Goal: Task Accomplishment & Management: Complete application form

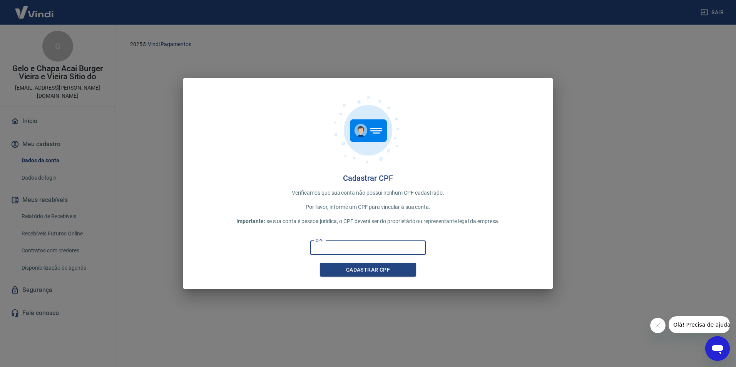
click at [367, 254] on input "CPF" at bounding box center [367, 248] width 115 height 14
type input "197.491.678-21"
click at [322, 267] on button "Cadastrar CPF" at bounding box center [368, 270] width 96 height 14
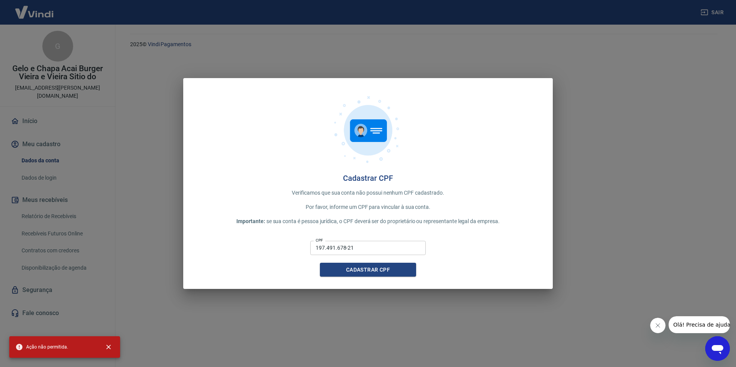
click at [715, 344] on icon "Abrir janela de mensagens" at bounding box center [717, 349] width 14 height 14
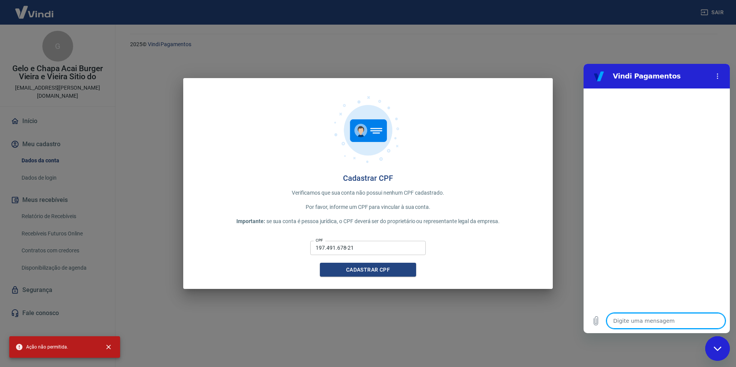
type textarea "b"
type textarea "x"
type textarea "bo"
type textarea "x"
type textarea "bom"
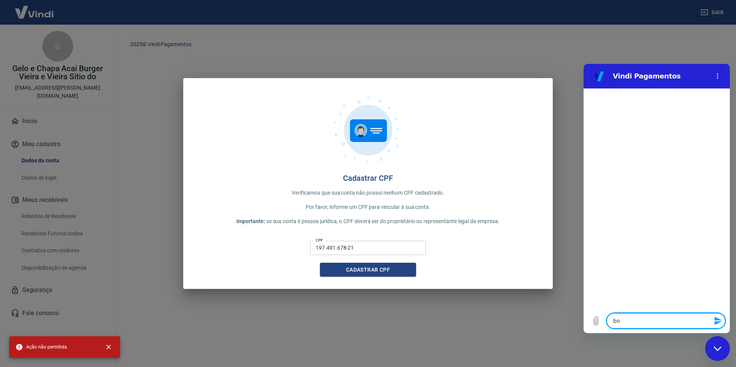
type textarea "x"
type textarea "bom"
type textarea "x"
type textarea "bom d"
type textarea "x"
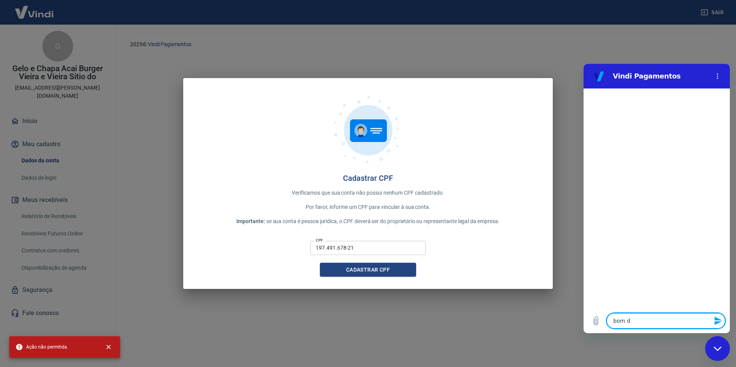
type textarea "bom di"
type textarea "x"
type textarea "bom dia"
type textarea "x"
type textarea "bom di"
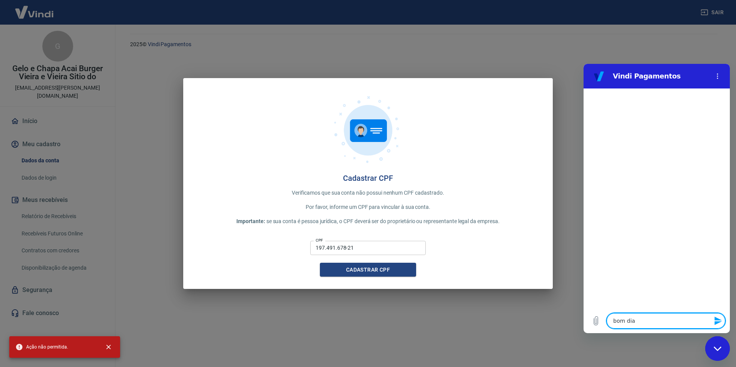
type textarea "x"
type textarea "bom d"
type textarea "x"
type textarea "bom"
type textarea "x"
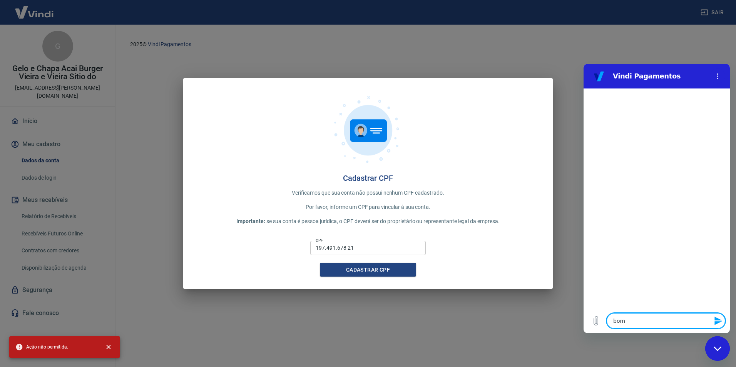
type textarea "bom"
type textarea "x"
type textarea "bo"
type textarea "x"
type textarea "b"
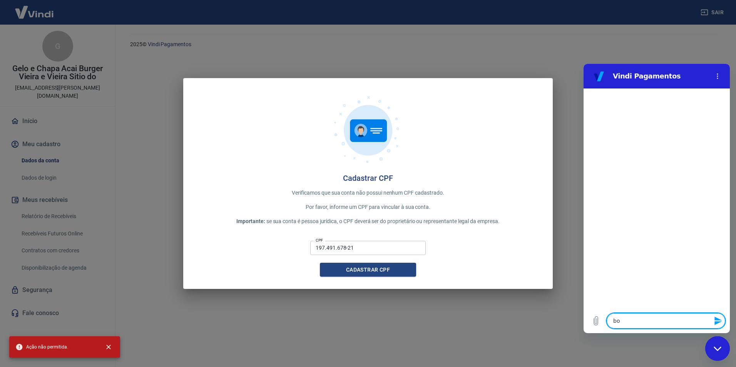
type textarea "x"
type textarea "b"
type textarea "x"
type textarea "bo"
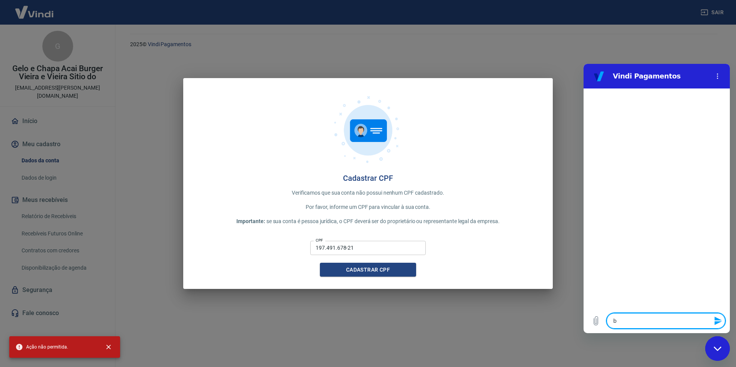
type textarea "x"
type textarea "boa"
type textarea "x"
type textarea "boa"
type textarea "x"
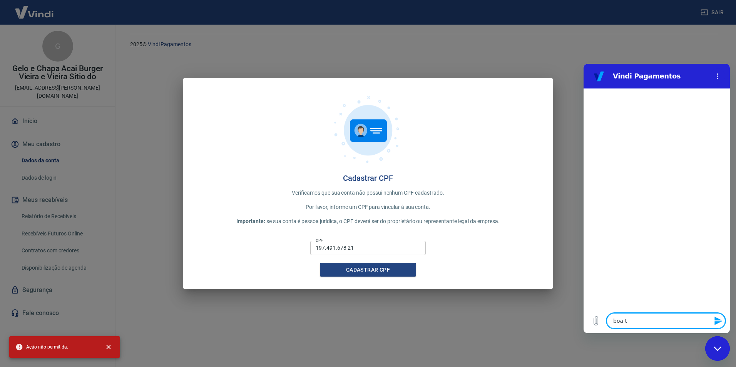
type textarea "boa ty"
type textarea "x"
type textarea "boa tya"
type textarea "x"
type textarea "boa tyar"
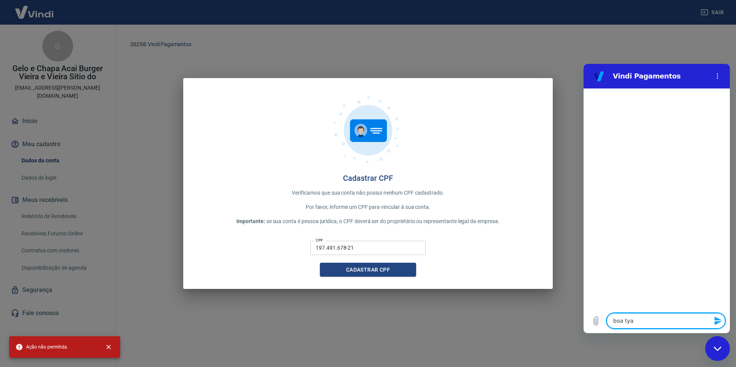
type textarea "x"
type textarea "boa tya"
type textarea "x"
type textarea "boa ty"
type textarea "x"
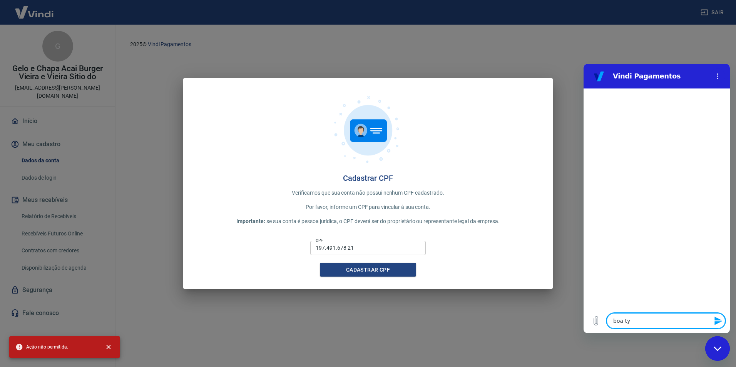
type textarea "boa tya"
type textarea "x"
type textarea "boa tyar"
type textarea "x"
type textarea "boa tya"
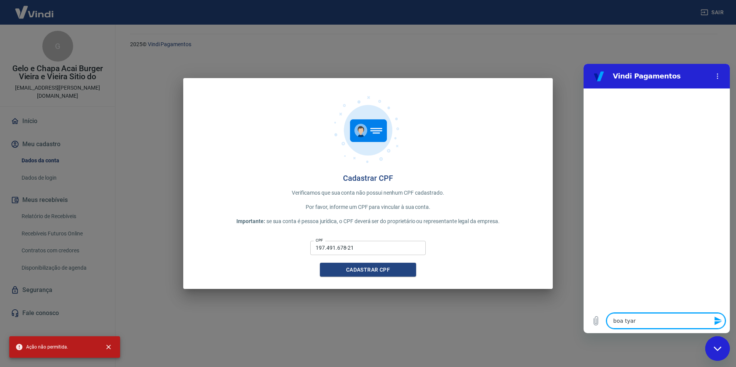
type textarea "x"
type textarea "boa ty"
type textarea "x"
type textarea "boa t"
type textarea "x"
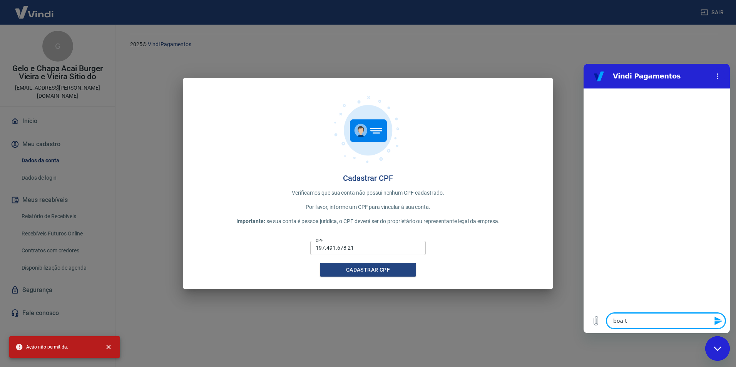
type textarea "boa ta"
type textarea "x"
type textarea "boa tar"
type textarea "x"
type textarea "boa tard"
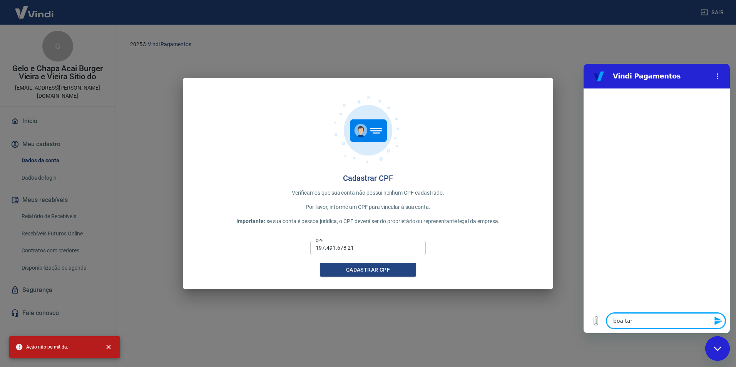
type textarea "x"
type textarea "boa tarde"
type textarea "x"
type textarea "boa tarde!"
type textarea "x"
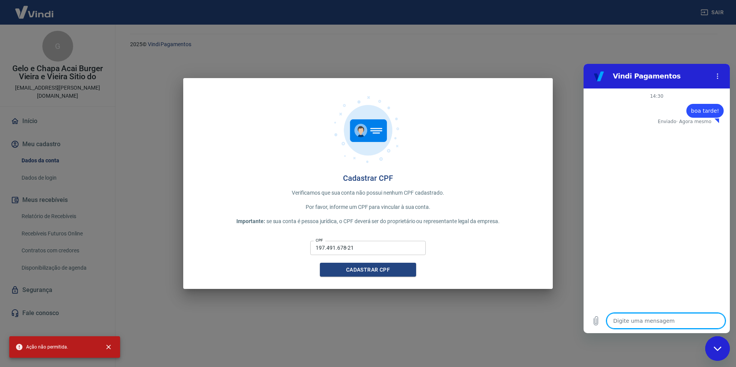
type textarea "x"
type textarea "C"
type textarea "x"
type textarea "Cl"
type textarea "x"
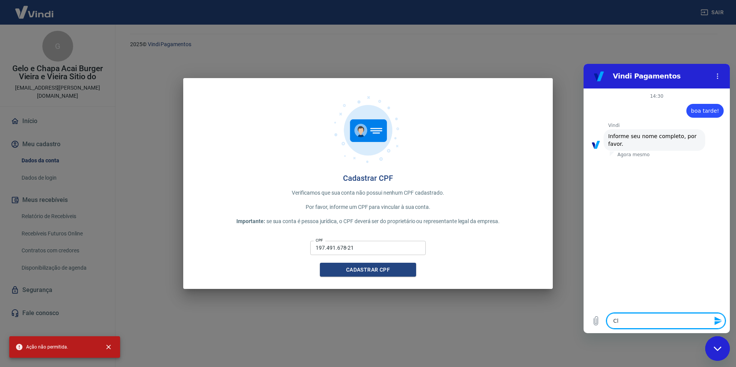
type textarea "Cle"
type textarea "x"
type textarea "Cleb"
type textarea "x"
type textarea "Clebe"
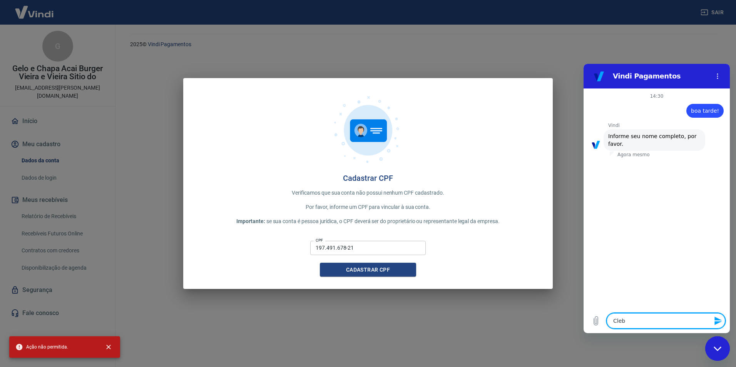
type textarea "x"
type textarea "Cleber"
type textarea "x"
type textarea "Cleber"
type textarea "x"
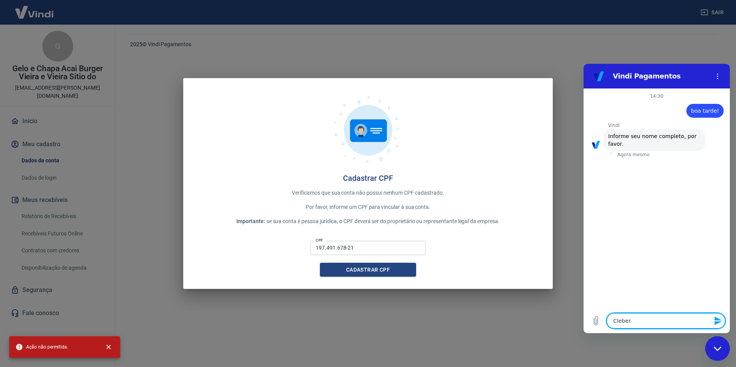
type textarea "Cleber B"
type textarea "x"
type textarea "Cleber Ba"
type textarea "x"
type textarea "Cleber Bar"
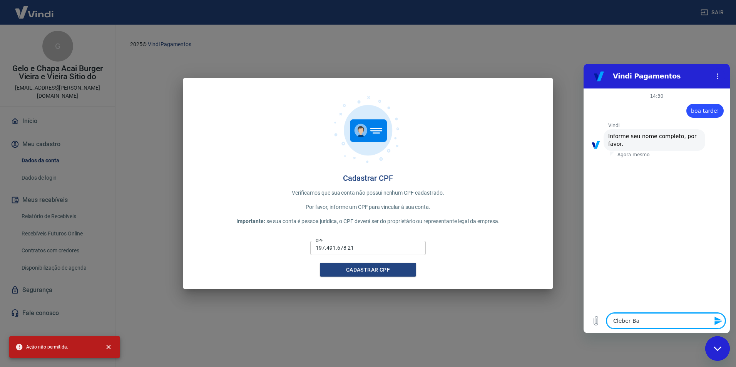
type textarea "x"
type textarea "Cleber Barb"
type textarea "x"
type textarea "Cleber Barbo"
type textarea "x"
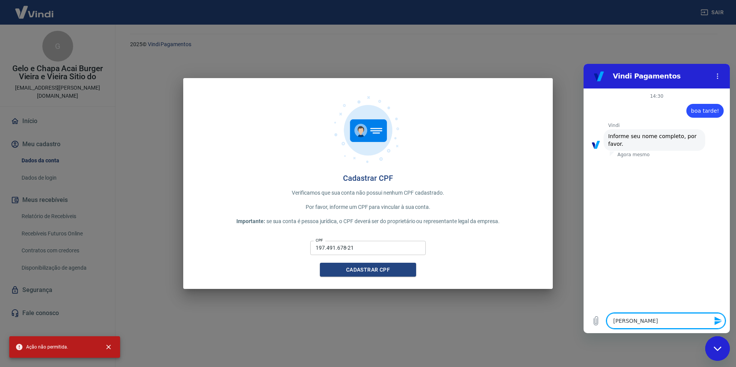
type textarea "Cleber Barbos"
type textarea "x"
type textarea "Cleber Barbosa"
type textarea "x"
type textarea "Cleber Barbosa"
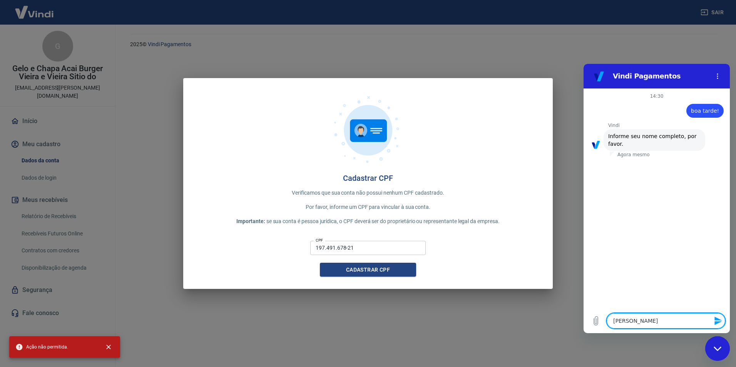
type textarea "x"
type textarea "Cleber Barbosa V"
type textarea "x"
type textarea "Cleber Barbosa Vi"
type textarea "x"
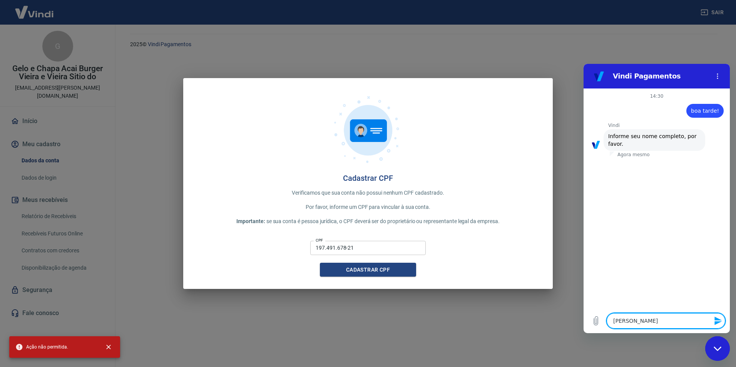
type textarea "Cleber Barbosa Vie"
type textarea "x"
type textarea "Cleber Barbosa Viei"
type textarea "x"
type textarea "Cleber Barbosa Vieir"
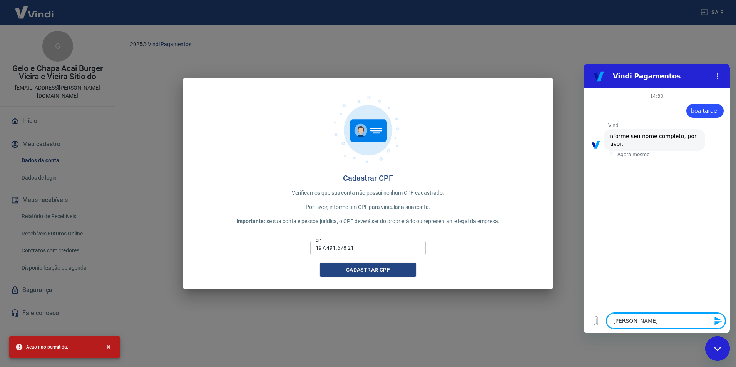
type textarea "x"
type textarea "Cleber Barbosa Vieira"
type textarea "x"
paste textarea "61679991000175"
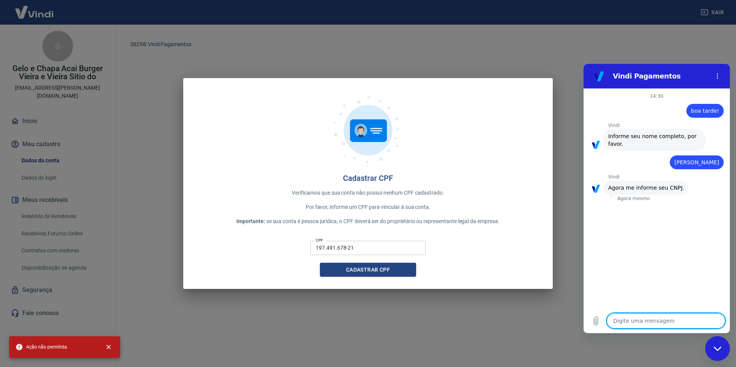
type textarea "61679991000175"
type textarea "x"
click at [643, 322] on textarea "61679991000175" at bounding box center [666, 320] width 119 height 15
type textarea "61679991000175"
click at [722, 351] on div "Fechar janela de mensagens" at bounding box center [717, 348] width 23 height 23
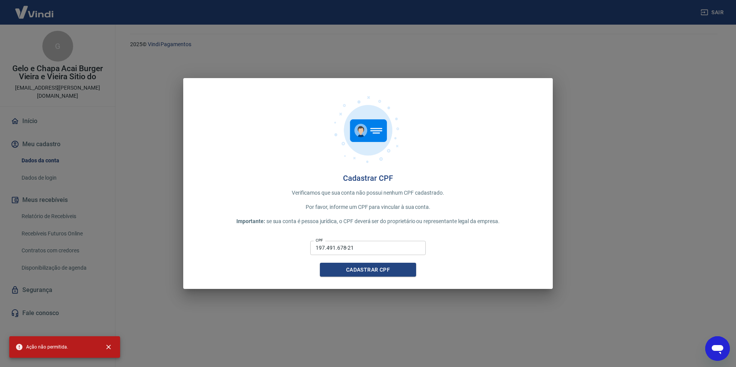
click at [722, 351] on icon "Abrir janela de mensagens" at bounding box center [717, 349] width 14 height 14
type textarea "x"
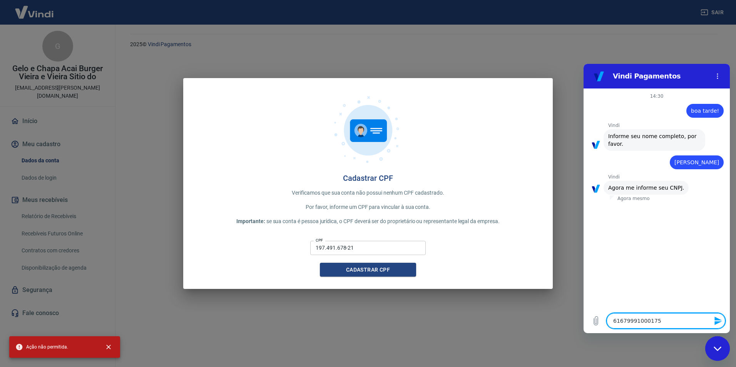
click at [718, 324] on icon "Enviar mensagem" at bounding box center [718, 320] width 9 height 9
type textarea "x"
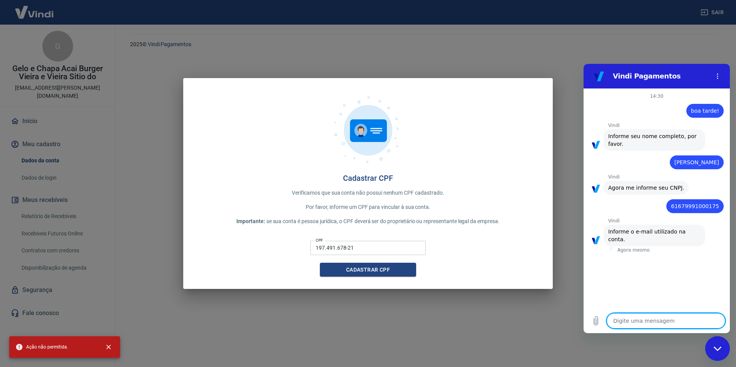
type textarea "c"
type textarea "x"
type textarea "cl"
type textarea "x"
type textarea "cle"
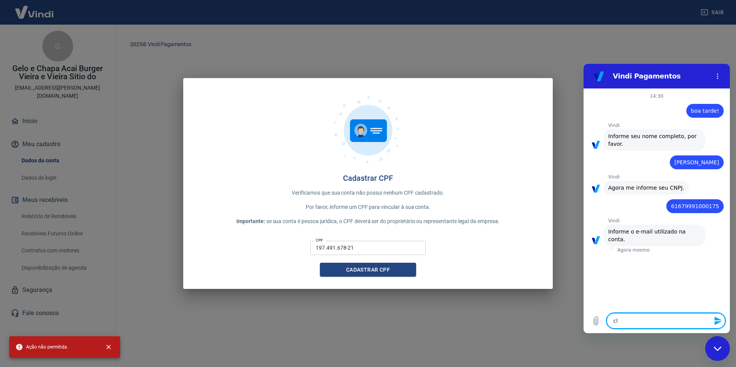
type textarea "x"
type textarea "cleb"
type textarea "x"
type textarea "clebe"
type textarea "x"
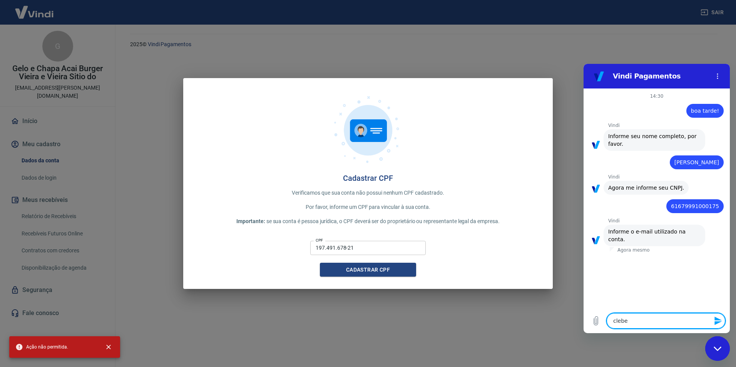
type textarea "cleber"
type textarea "x"
type textarea "cleber."
type textarea "x"
type textarea "cleber.b"
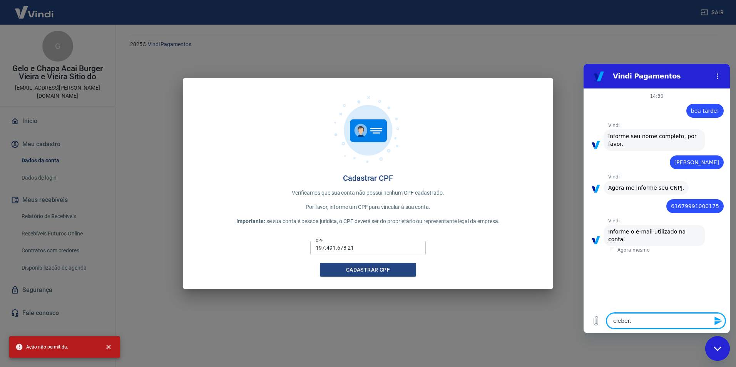
type textarea "x"
type textarea "cleber.b."
type textarea "x"
type textarea "cleber.b.v"
type textarea "x"
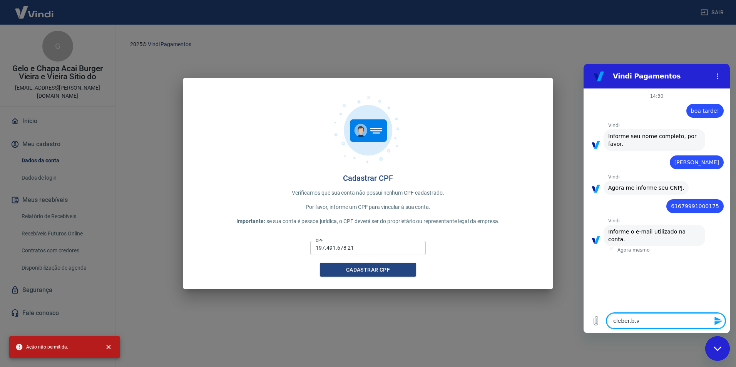
type textarea "cleber.b.vi"
type textarea "x"
type textarea "cleber.b.vie"
type textarea "x"
type textarea "cleber.b.viei"
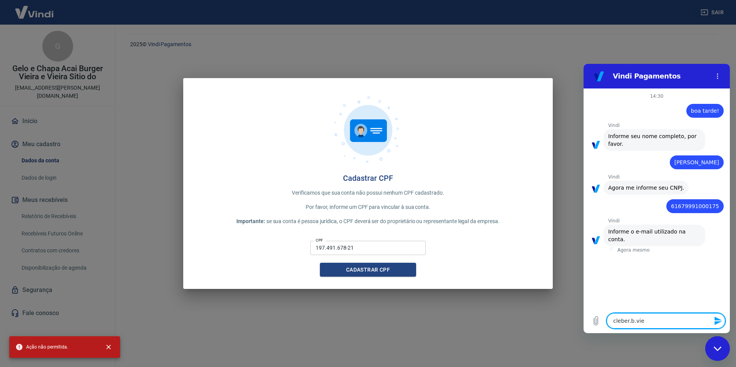
type textarea "x"
type textarea "cleber.b.vieir"
type textarea "x"
type textarea "cleber.b.vieira"
type textarea "x"
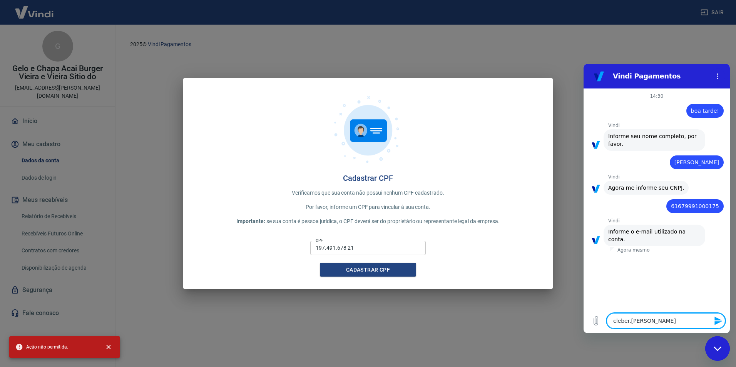
type textarea "cleber.b.vieira."
type textarea "x"
type textarea "cleber.b.vieira.t"
type textarea "x"
type textarea "cleber.b.vieira.te"
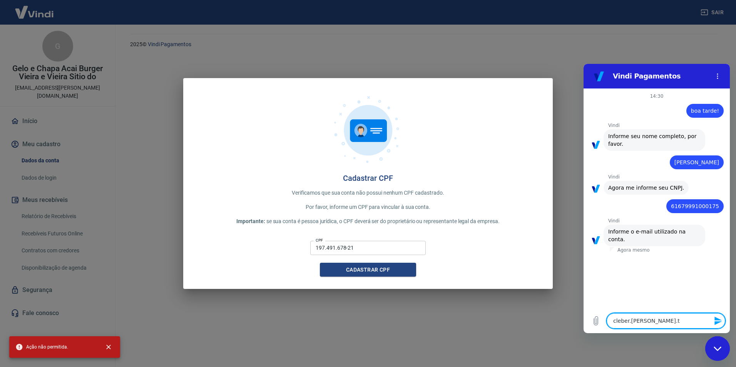
type textarea "x"
type textarea "cleber.b.vieira.tec"
type textarea "x"
type textarea "cleber.b.vieira.tec@"
type textarea "x"
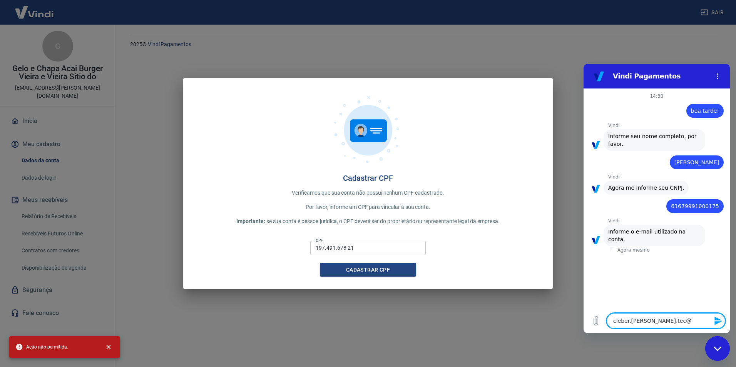
type textarea "cleber.b.vieira.tec@g"
type textarea "x"
type textarea "cleber.b.vieira.tec@gm"
type textarea "x"
type textarea "cleber.b.vieira.tec@gma"
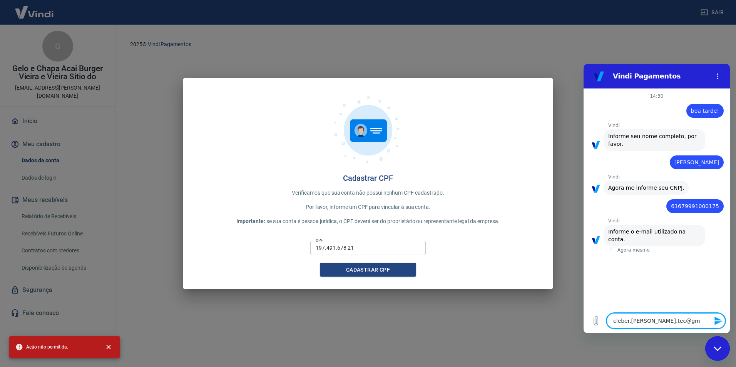
type textarea "x"
type textarea "cleber.b.vieira.tec@gmai"
type textarea "x"
type textarea "cleber.b.vieira.tec@gmail"
type textarea "x"
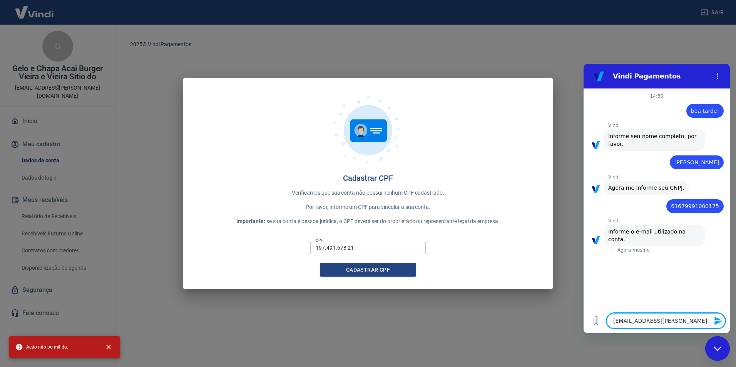
type textarea "cleber.b.vieira.tec@gmail."
type textarea "x"
type textarea "cleber.b.vieira.tec@gmail.c"
type textarea "x"
type textarea "cleber.b.vieira.tec@gmail.co"
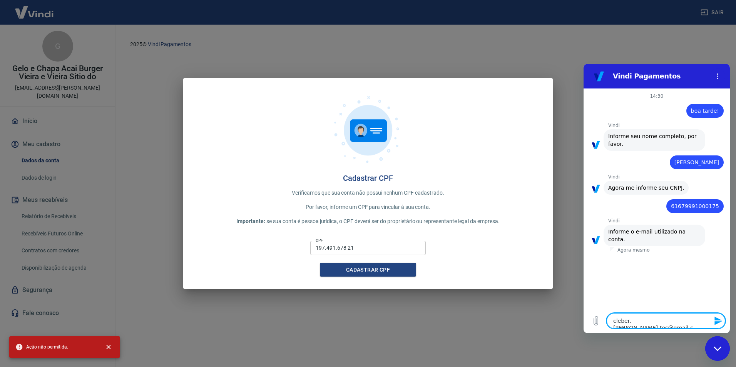
type textarea "x"
type textarea "cleber.b.vieira.tec@gmail.com"
type textarea "x"
type textarea "cleber.b.vieira.tec@gmail.com"
click at [719, 321] on icon "Enviar mensagem" at bounding box center [718, 320] width 9 height 9
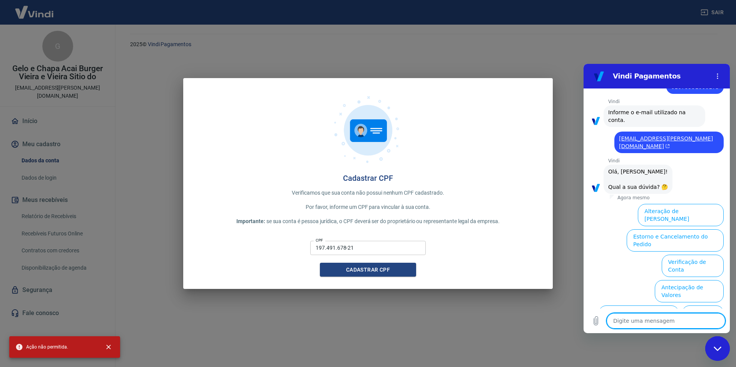
scroll to position [140, 0]
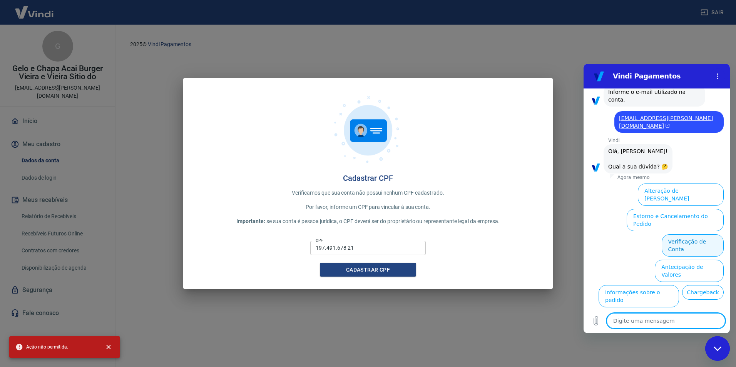
click at [692, 234] on button "Verificação de Conta" at bounding box center [693, 245] width 62 height 22
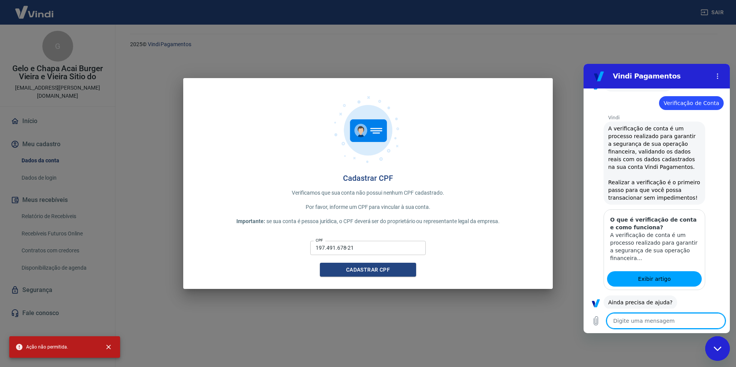
scroll to position [234, 0]
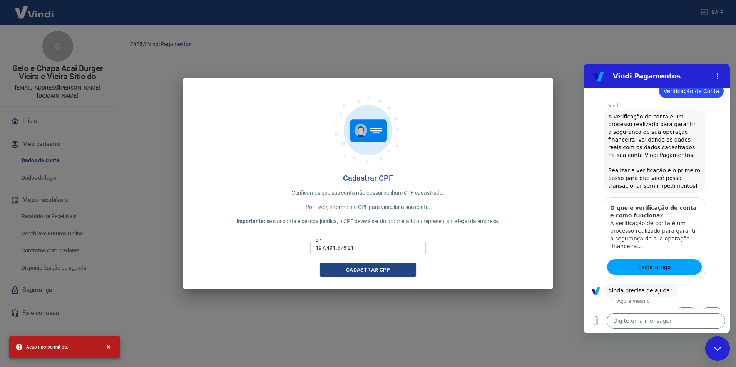
click at [686, 307] on button "Sim" at bounding box center [686, 314] width 22 height 15
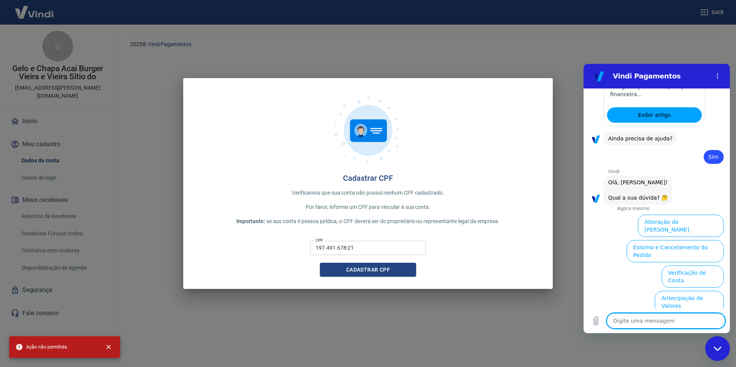
scroll to position [417, 0]
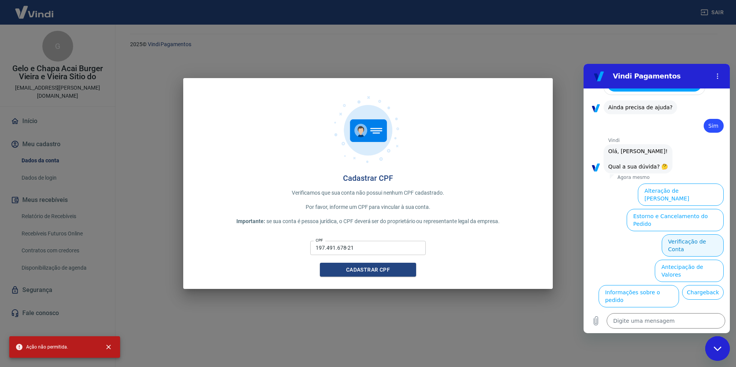
click at [685, 234] on button "Verificação de Conta" at bounding box center [693, 245] width 62 height 22
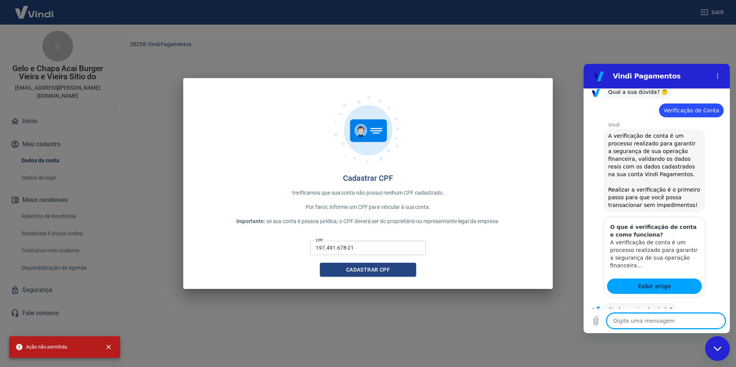
scroll to position [511, 0]
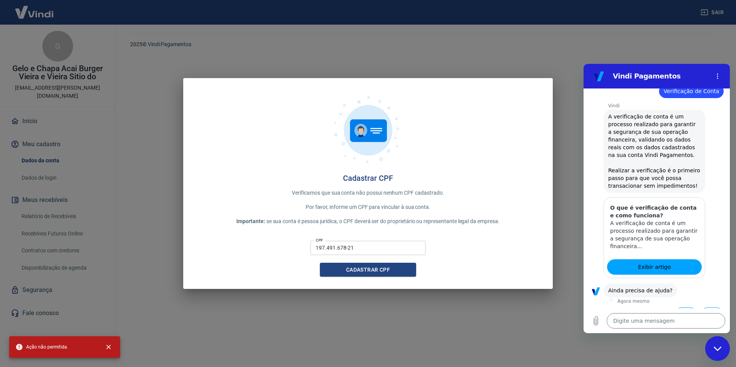
click at [683, 307] on button "Sim" at bounding box center [686, 314] width 22 height 15
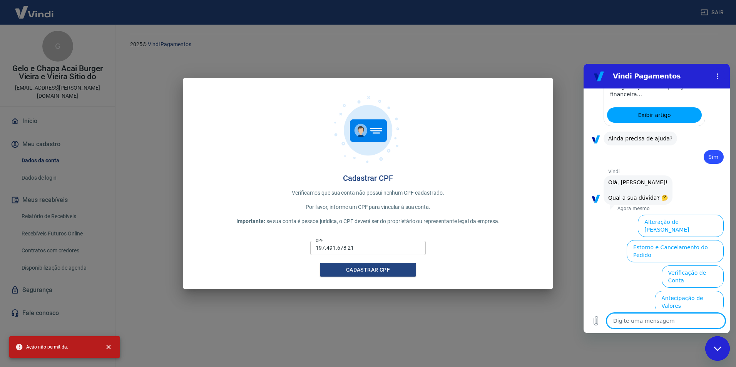
scroll to position [694, 0]
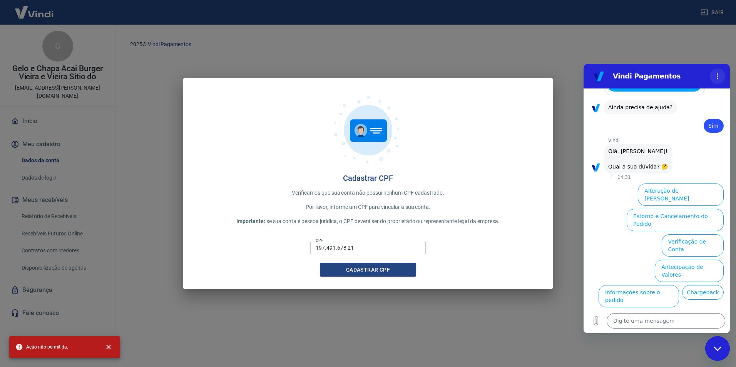
click at [717, 74] on circle "Menu de opções" at bounding box center [717, 74] width 1 height 1
click at [717, 349] on icon "Fechar janela de mensagens" at bounding box center [717, 348] width 8 height 4
type textarea "x"
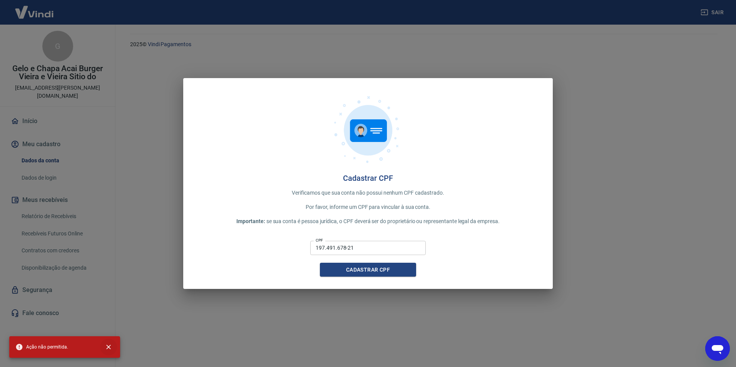
click at [109, 346] on icon "close" at bounding box center [109, 347] width 8 height 8
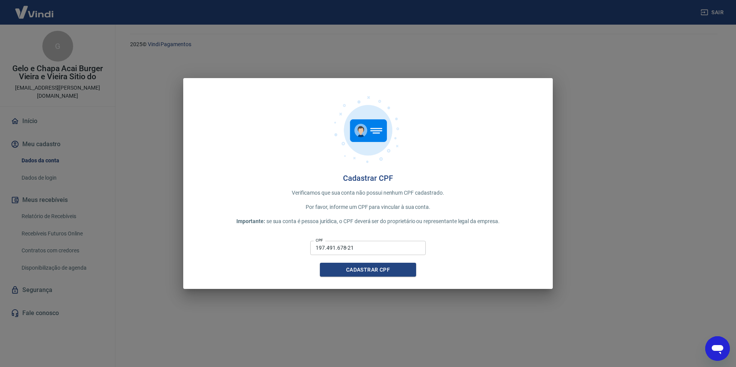
click at [397, 305] on div "Cadastrar CPF Verificamos que sua conta não possui nenhum CPF cadastrado. Por f…" at bounding box center [368, 183] width 736 height 367
click at [381, 236] on div "Cadastrar CPF Verificamos que sua conta não possui nenhum CPF cadastrado. Por f…" at bounding box center [367, 183] width 369 height 211
click at [373, 245] on input "197.491.678-21" at bounding box center [367, 248] width 115 height 14
click at [237, 135] on div at bounding box center [368, 131] width 345 height 83
click at [45, 137] on div "Cadastrar CPF Verificamos que sua conta não possui nenhum CPF cadastrado. Por f…" at bounding box center [368, 183] width 736 height 367
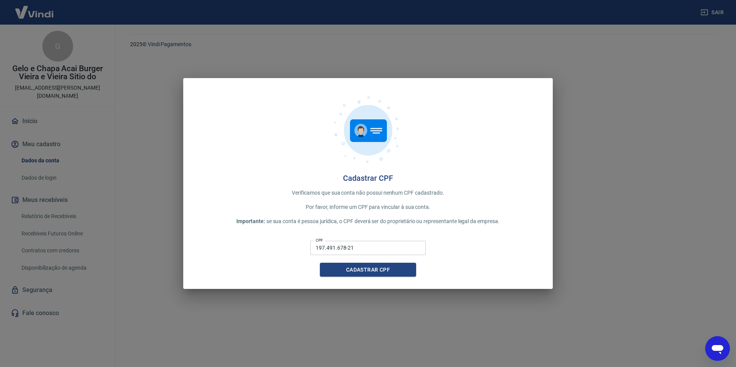
type textarea "x"
drag, startPoint x: 374, startPoint y: 244, endPoint x: 241, endPoint y: 264, distance: 134.2
click at [241, 264] on div "CPF 197.491.678-21 CPF Cadastrar CPF" at bounding box center [368, 257] width 345 height 39
paste input "616.799.910-00"
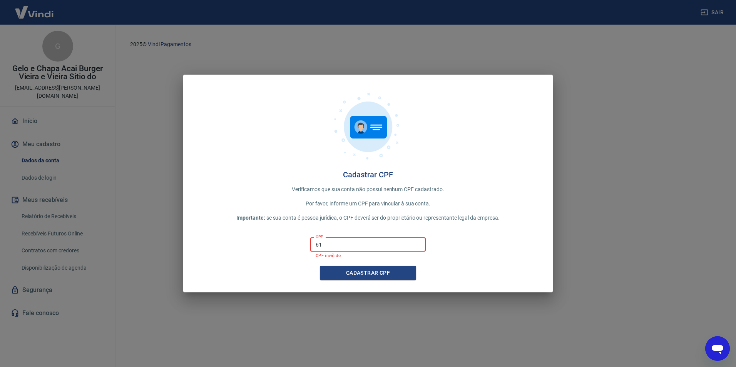
type input "6"
type textarea "x"
click at [333, 246] on input "CPF" at bounding box center [367, 244] width 115 height 14
paste input "250.024.368-03"
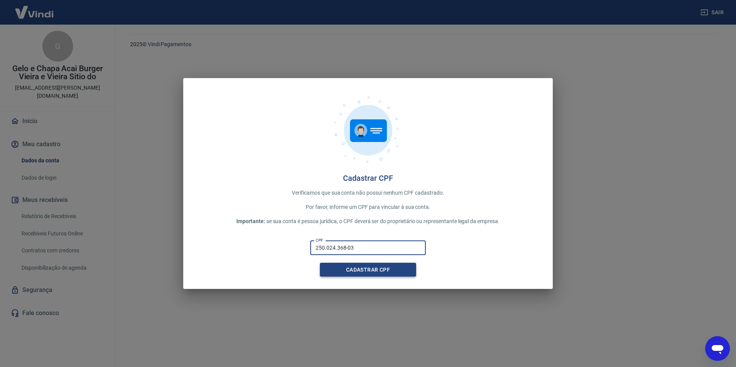
type input "250.024.368-03"
click at [361, 270] on button "Cadastrar CPF" at bounding box center [368, 270] width 96 height 14
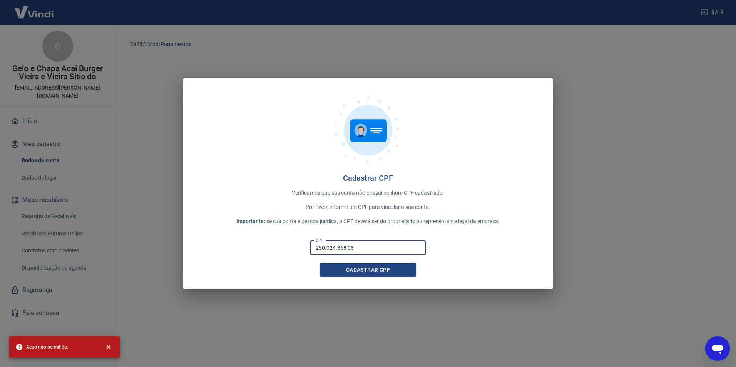
drag, startPoint x: 399, startPoint y: 246, endPoint x: 197, endPoint y: 265, distance: 202.2
click at [215, 265] on div "CPF 250.024.368-03 CPF Cadastrar CPF" at bounding box center [368, 257] width 345 height 39
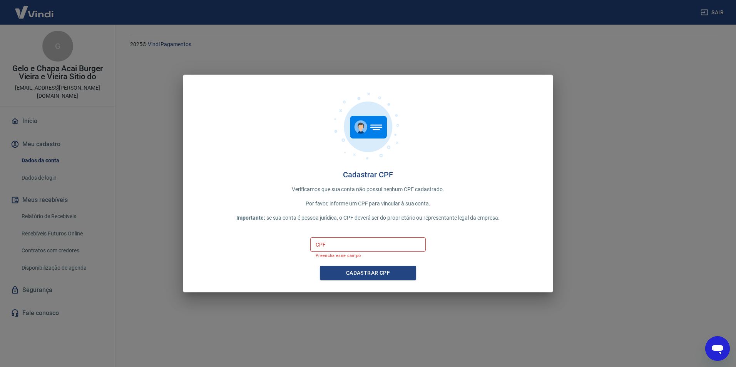
type textarea "x"
click at [347, 247] on input "CPF" at bounding box center [367, 244] width 115 height 14
type input "197.491.678-21"
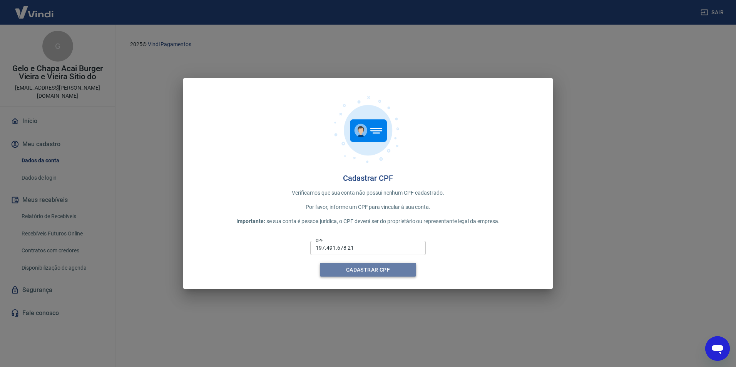
click at [363, 272] on button "Cadastrar CPF" at bounding box center [368, 270] width 96 height 14
click at [373, 272] on button "Cadastrar CPF" at bounding box center [368, 270] width 96 height 14
type textarea "x"
click at [678, 264] on div "Cadastrar CPF Verificamos que sua conta não possui nenhum CPF cadastrado. Por f…" at bounding box center [368, 183] width 736 height 367
click at [363, 269] on button "Cadastrar CPF" at bounding box center [368, 270] width 96 height 14
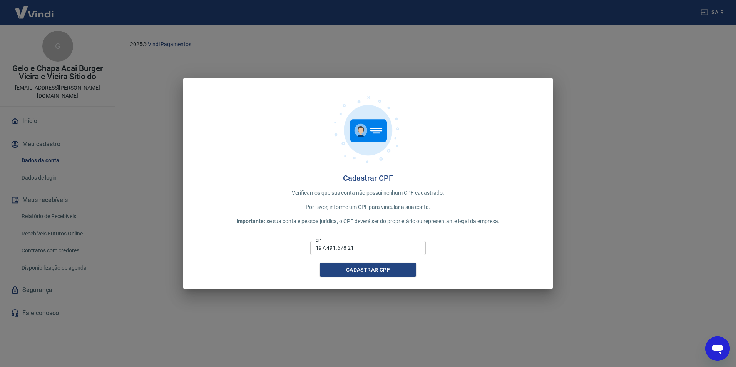
click at [189, 321] on div "Cadastrar CPF Verificamos que sua conta não possui nenhum CPF cadastrado. Por f…" at bounding box center [368, 183] width 736 height 367
